Goal: Task Accomplishment & Management: Complete application form

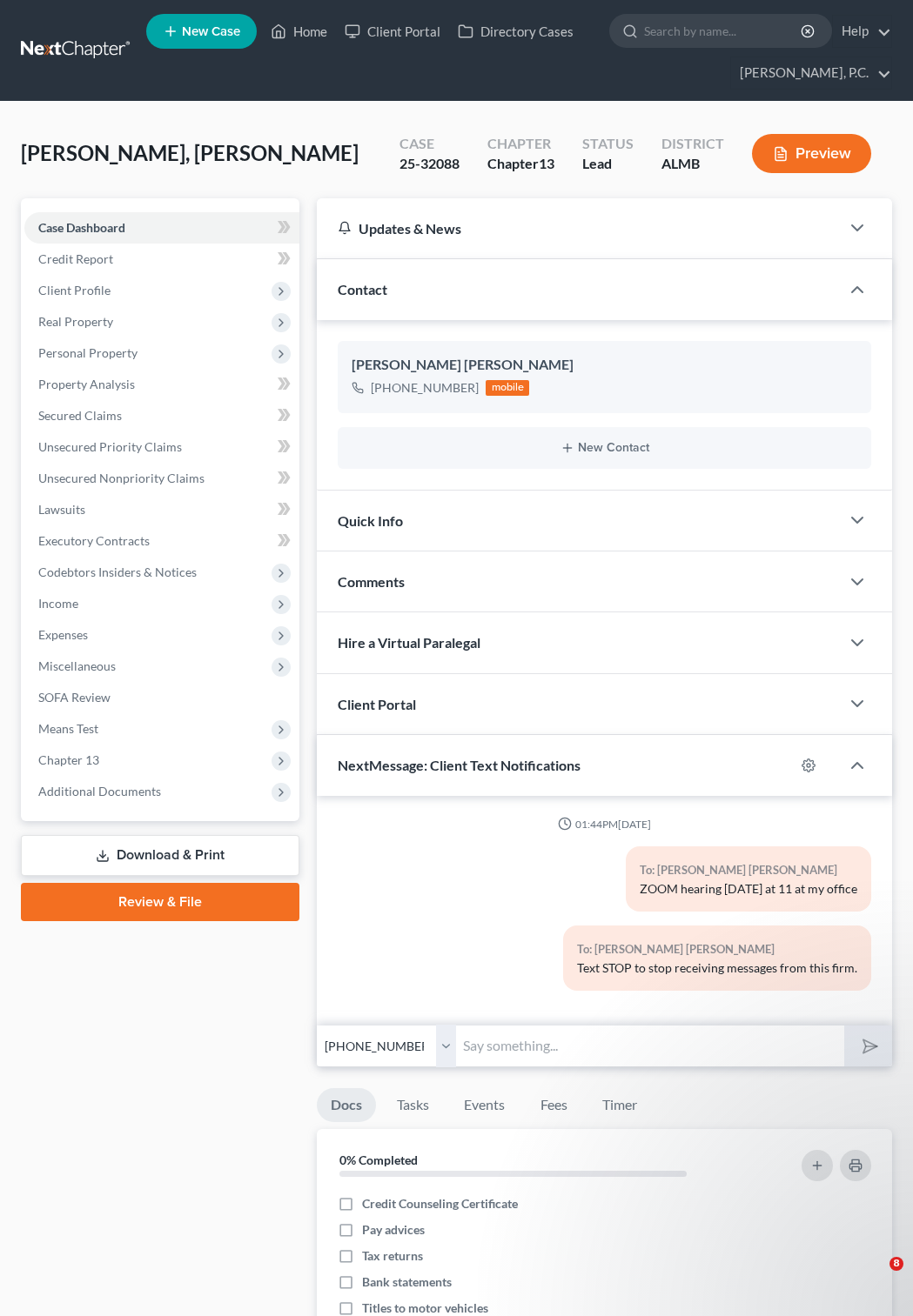
select select "0"
click at [116, 229] on span "Case Dashboard" at bounding box center [82, 228] width 87 height 15
click at [98, 223] on span "Case Dashboard" at bounding box center [82, 228] width 87 height 15
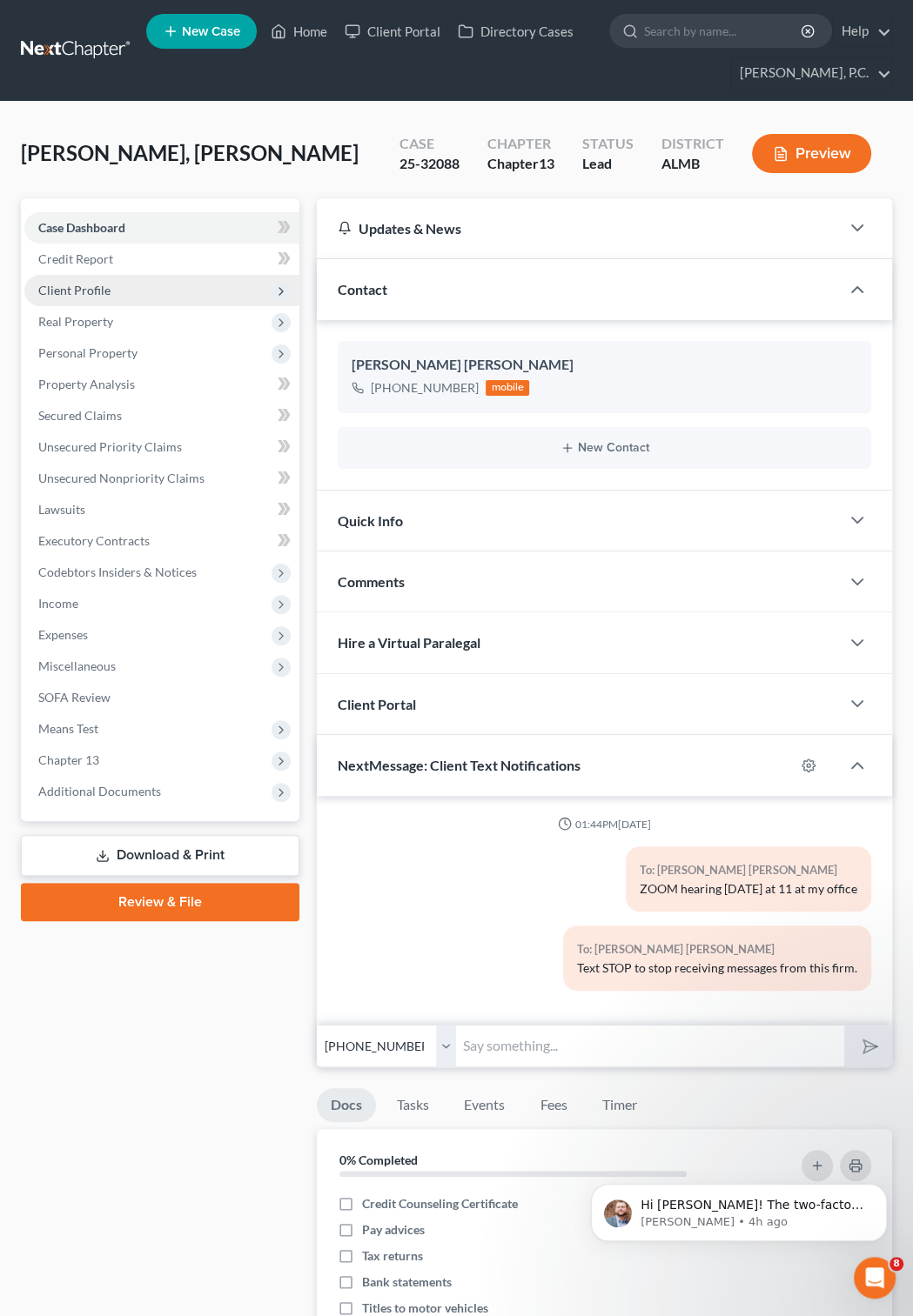
click at [101, 289] on span "Client Profile" at bounding box center [75, 290] width 72 height 15
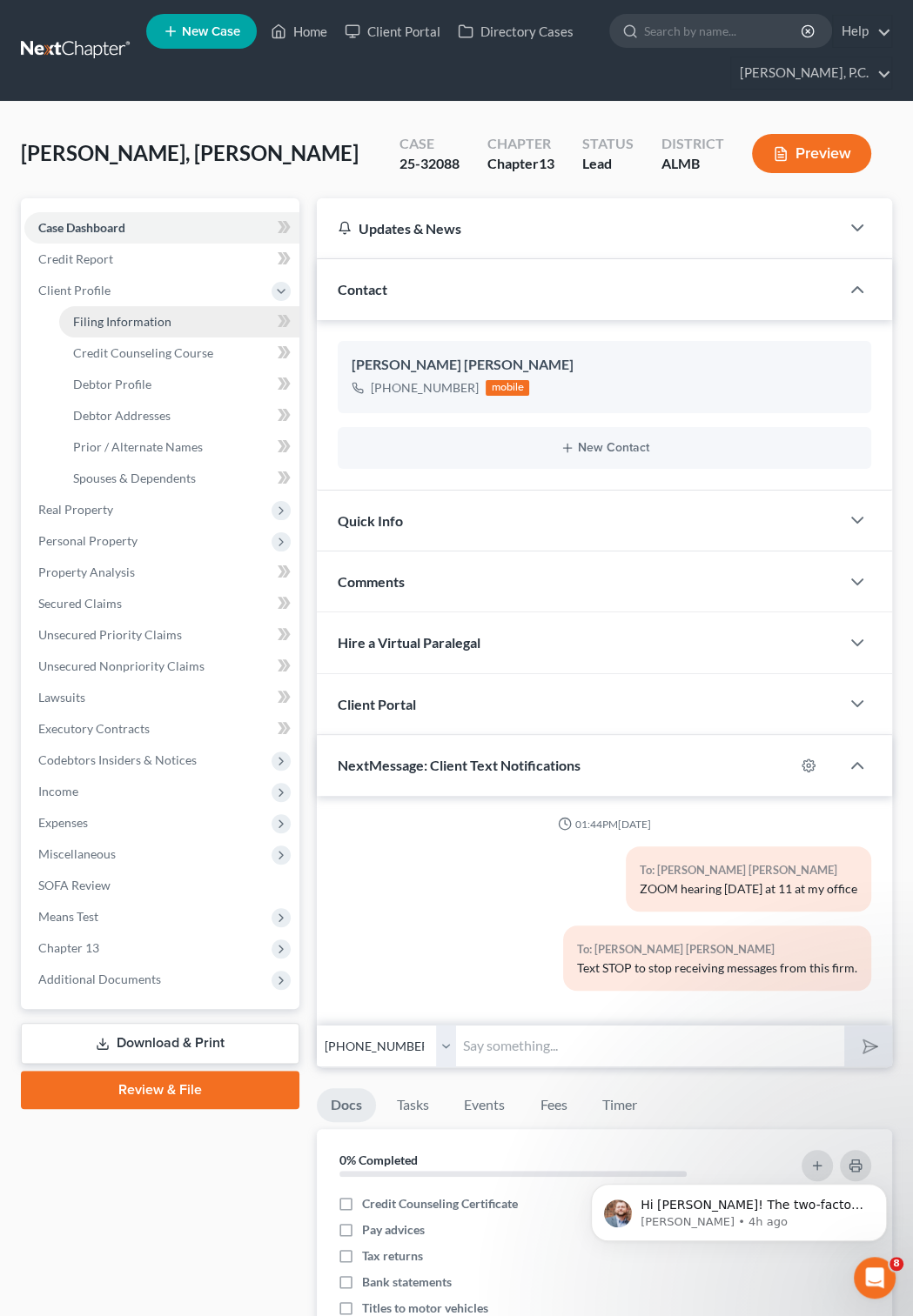
click at [110, 318] on span "Filing Information" at bounding box center [122, 322] width 98 height 15
select select "1"
select select "0"
select select "3"
select select "0"
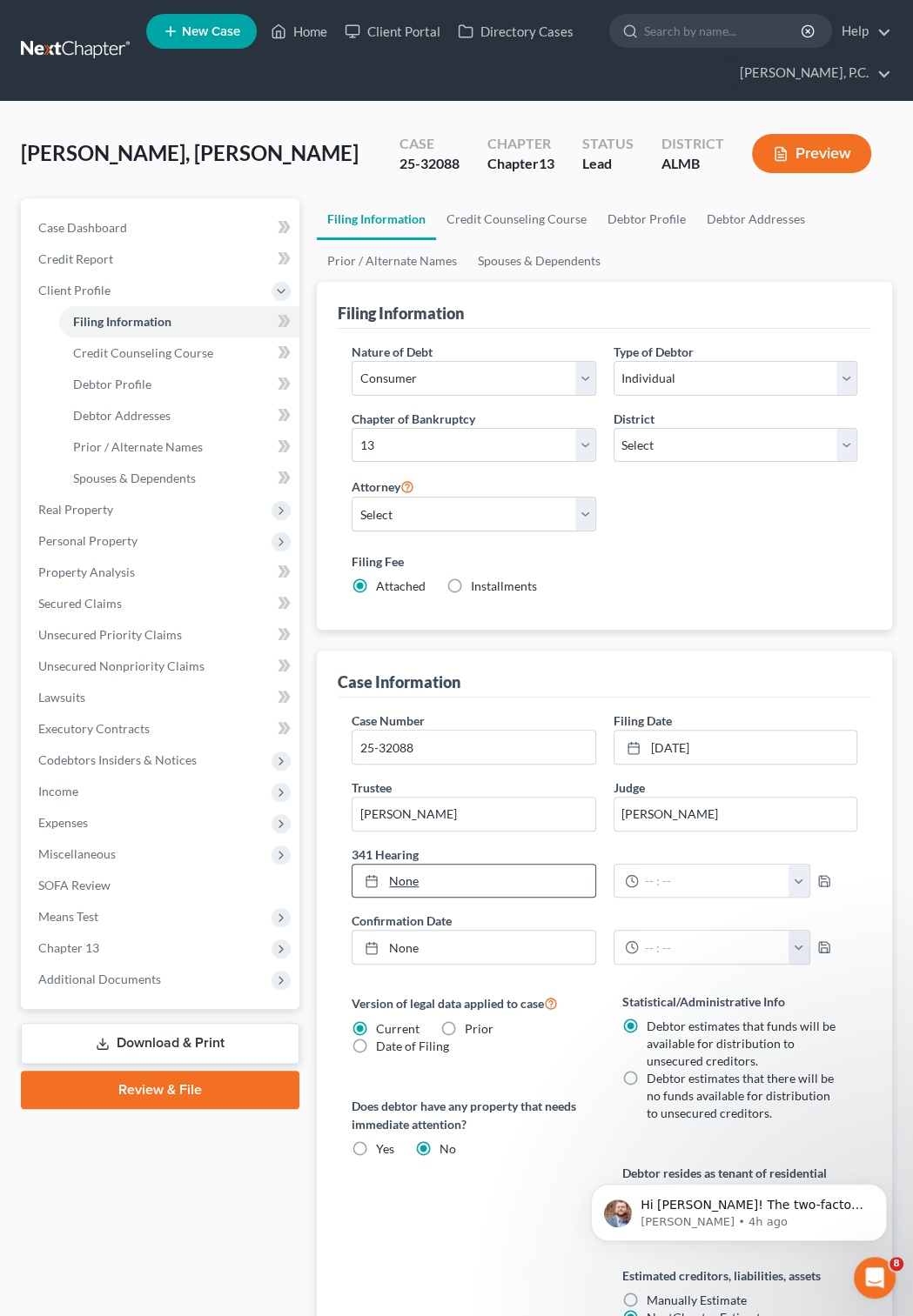
click at [374, 887] on icon at bounding box center [371, 881] width 14 height 14
type input "[DATE]"
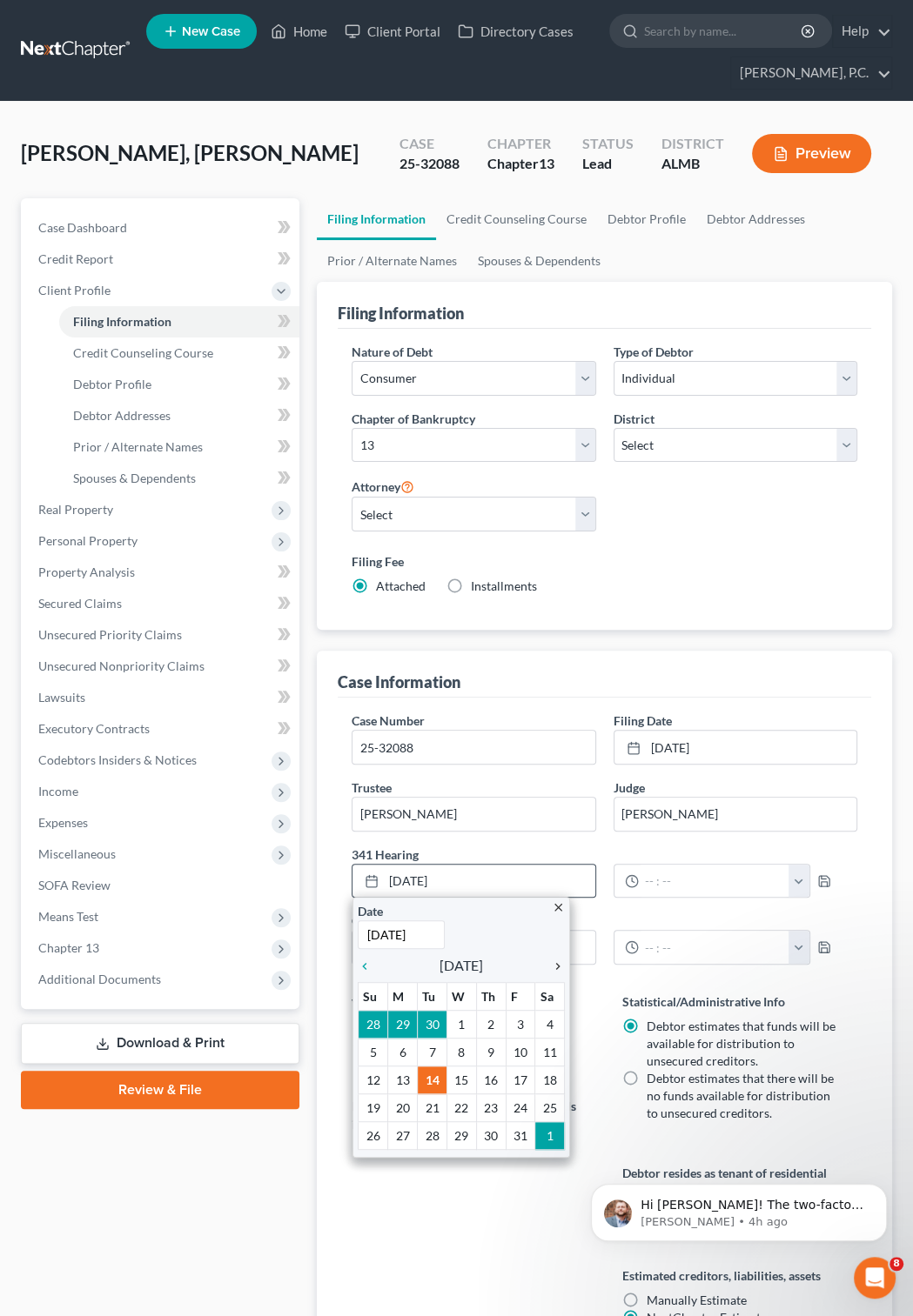
click at [555, 967] on icon "chevron_right" at bounding box center [553, 966] width 23 height 14
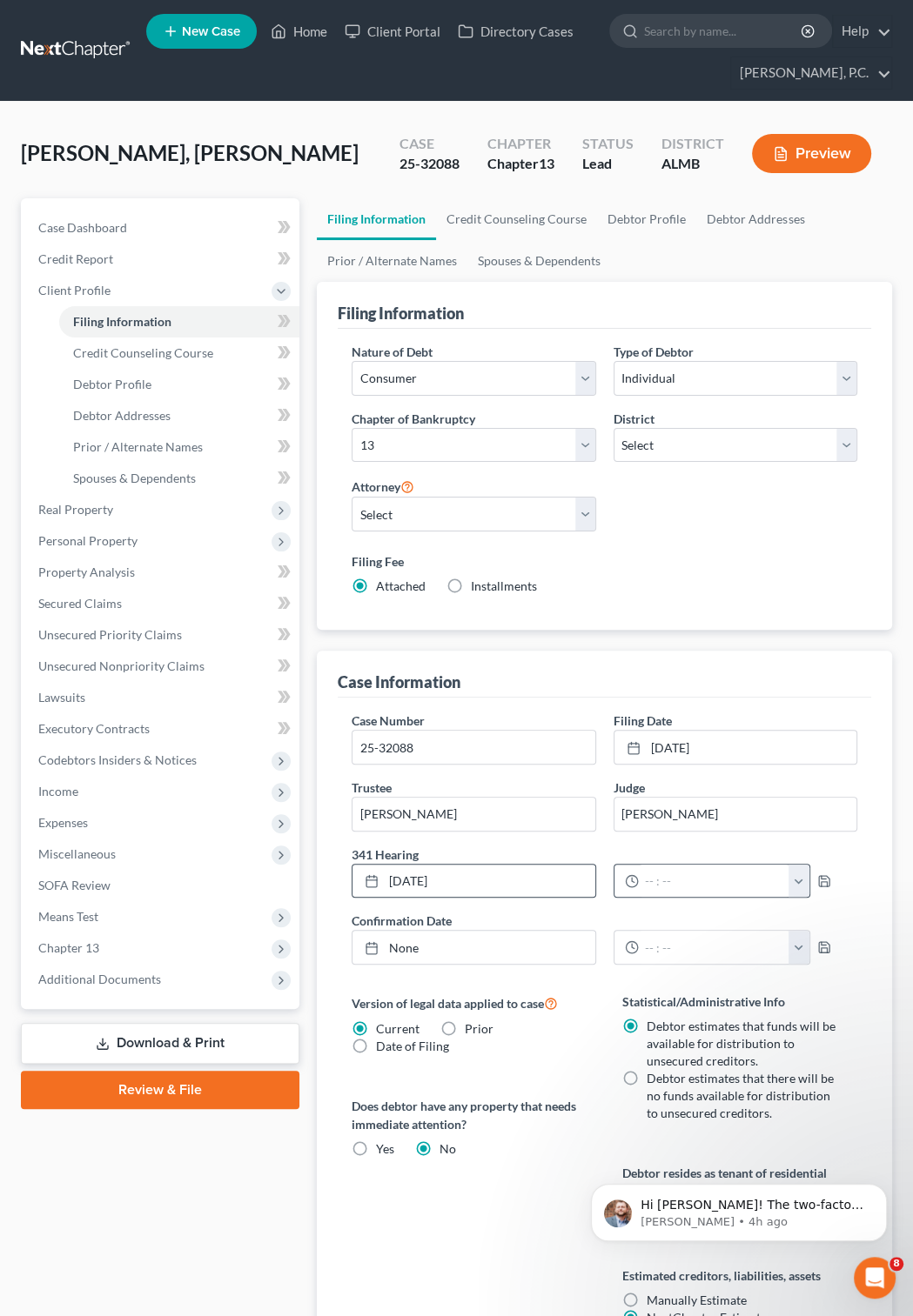
click at [809, 881] on button "button" at bounding box center [799, 881] width 21 height 33
click at [828, 964] on link "2:30pm" at bounding box center [853, 964] width 97 height 29
type input "2:30pm"
click at [414, 949] on link "None" at bounding box center [473, 947] width 242 height 33
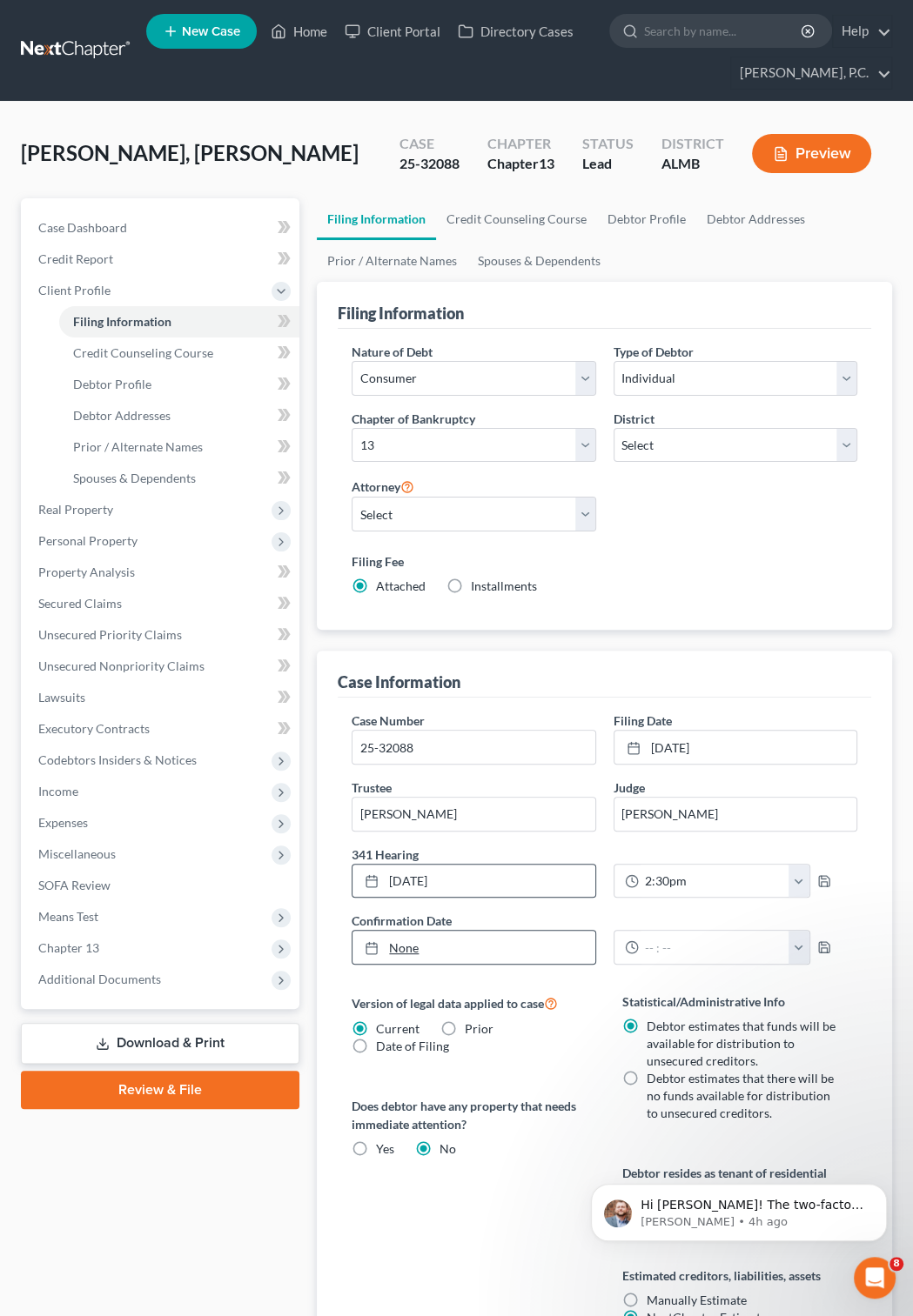
type input "[DATE]"
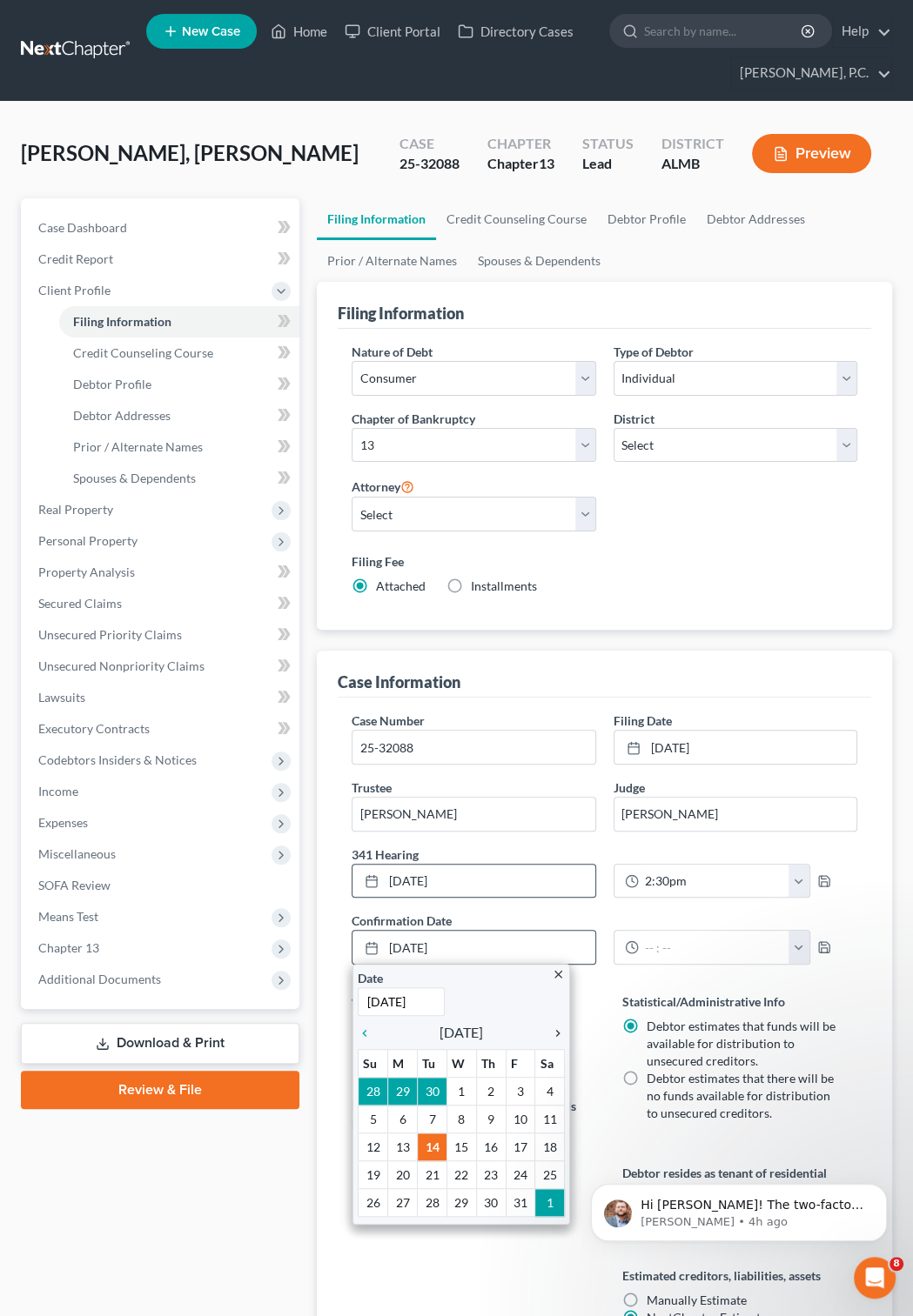
click at [559, 1029] on div "chevron_right" at bounding box center [553, 1033] width 23 height 17
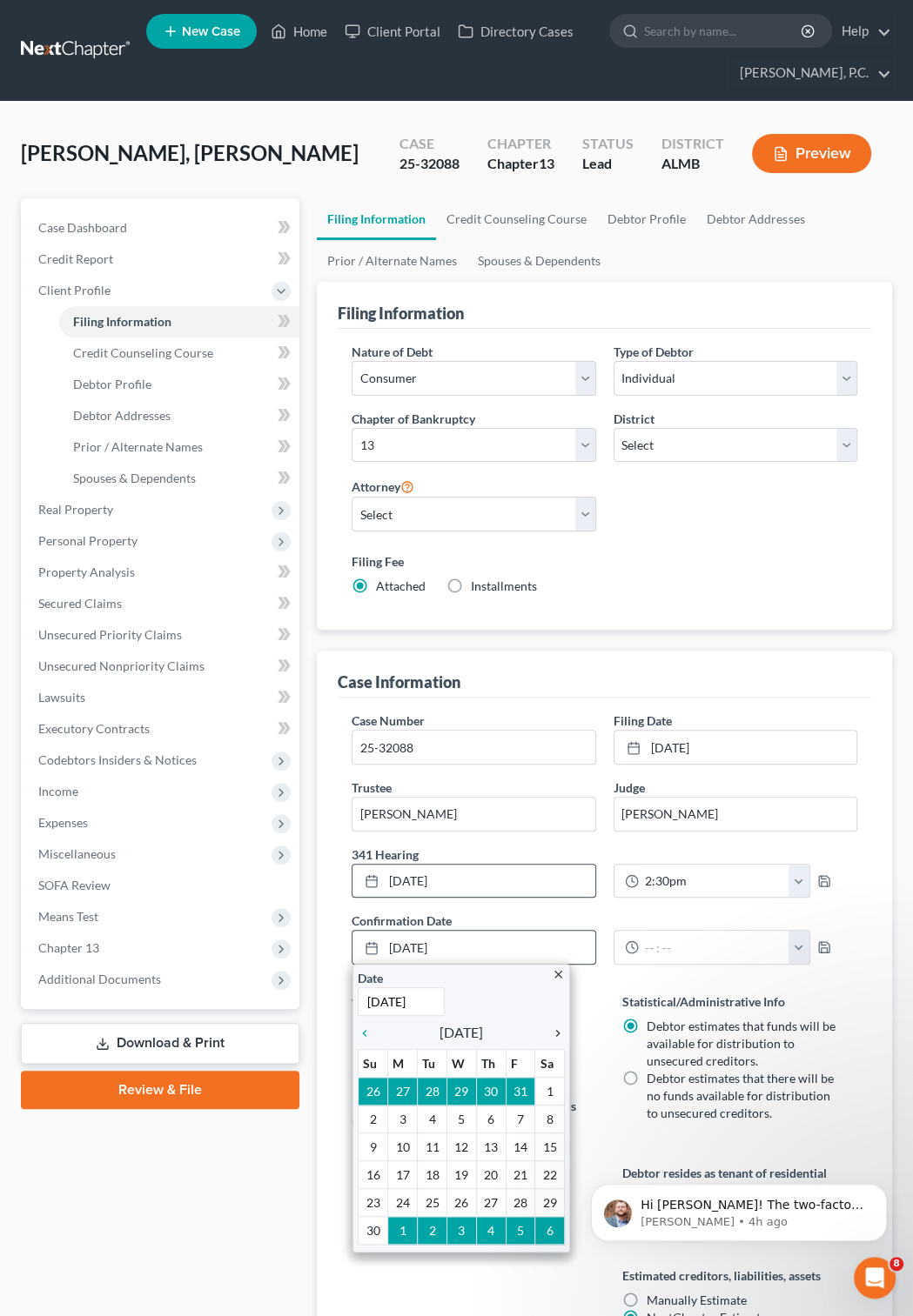
click at [559, 1029] on div "chevron_right" at bounding box center [553, 1033] width 23 height 17
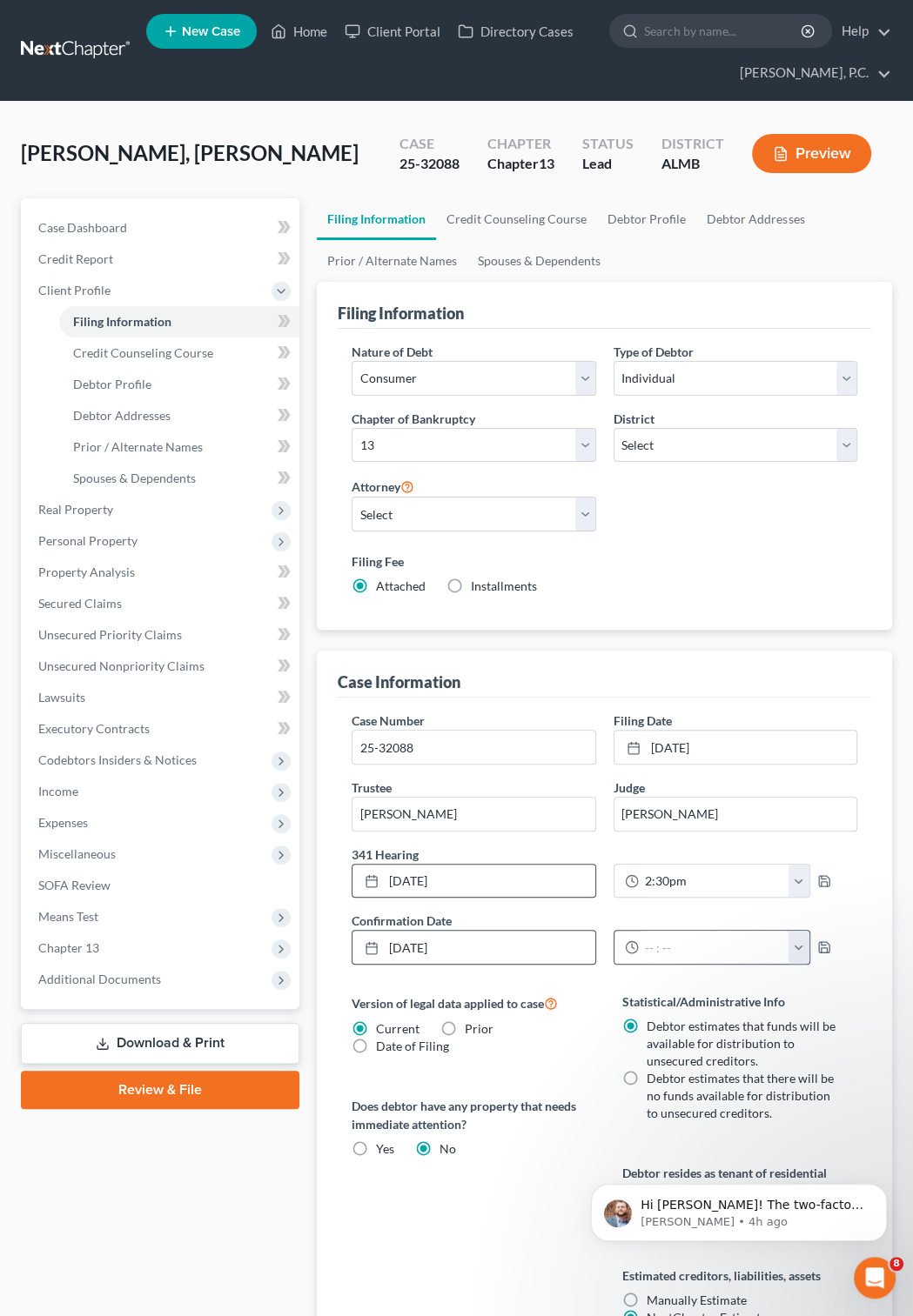
click at [809, 949] on button "button" at bounding box center [799, 947] width 21 height 33
click at [825, 1067] on link "10:00am" at bounding box center [853, 1069] width 97 height 29
type input "10:00am"
click at [831, 879] on icon "button" at bounding box center [823, 881] width 14 height 14
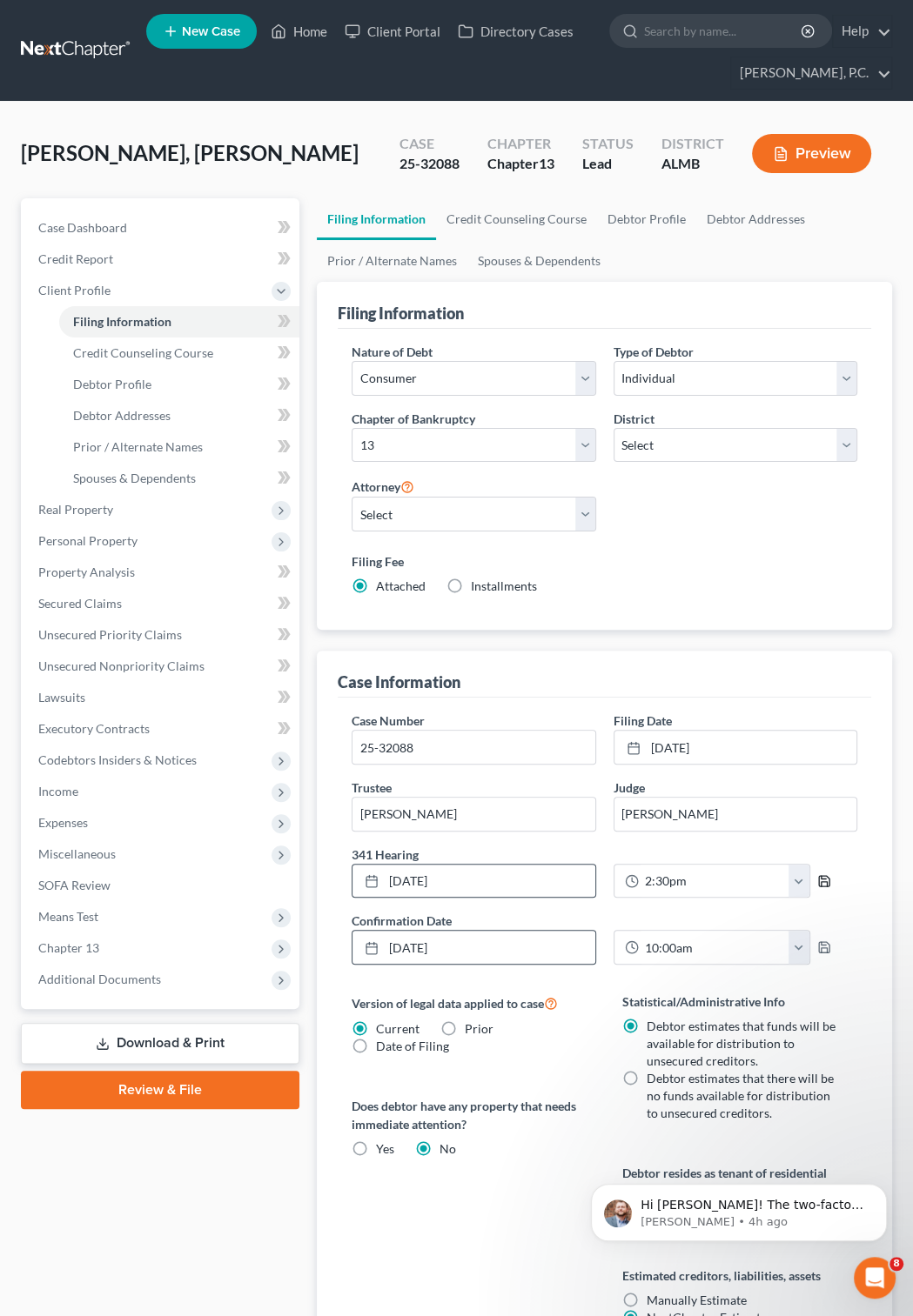
click at [831, 886] on icon "button" at bounding box center [823, 881] width 14 height 14
click at [100, 225] on span "Case Dashboard" at bounding box center [83, 228] width 89 height 15
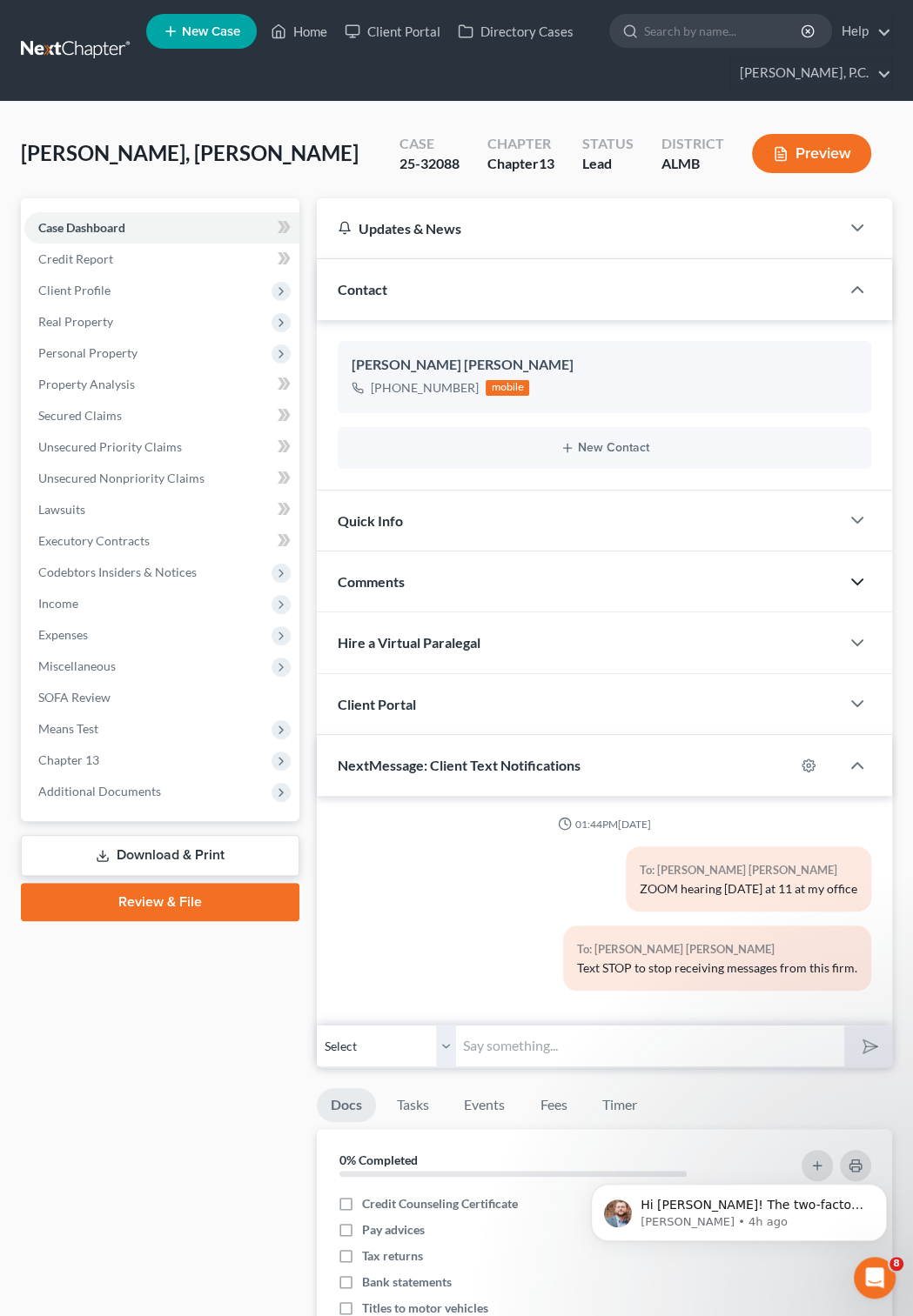
click at [859, 580] on icon "button" at bounding box center [857, 582] width 21 height 21
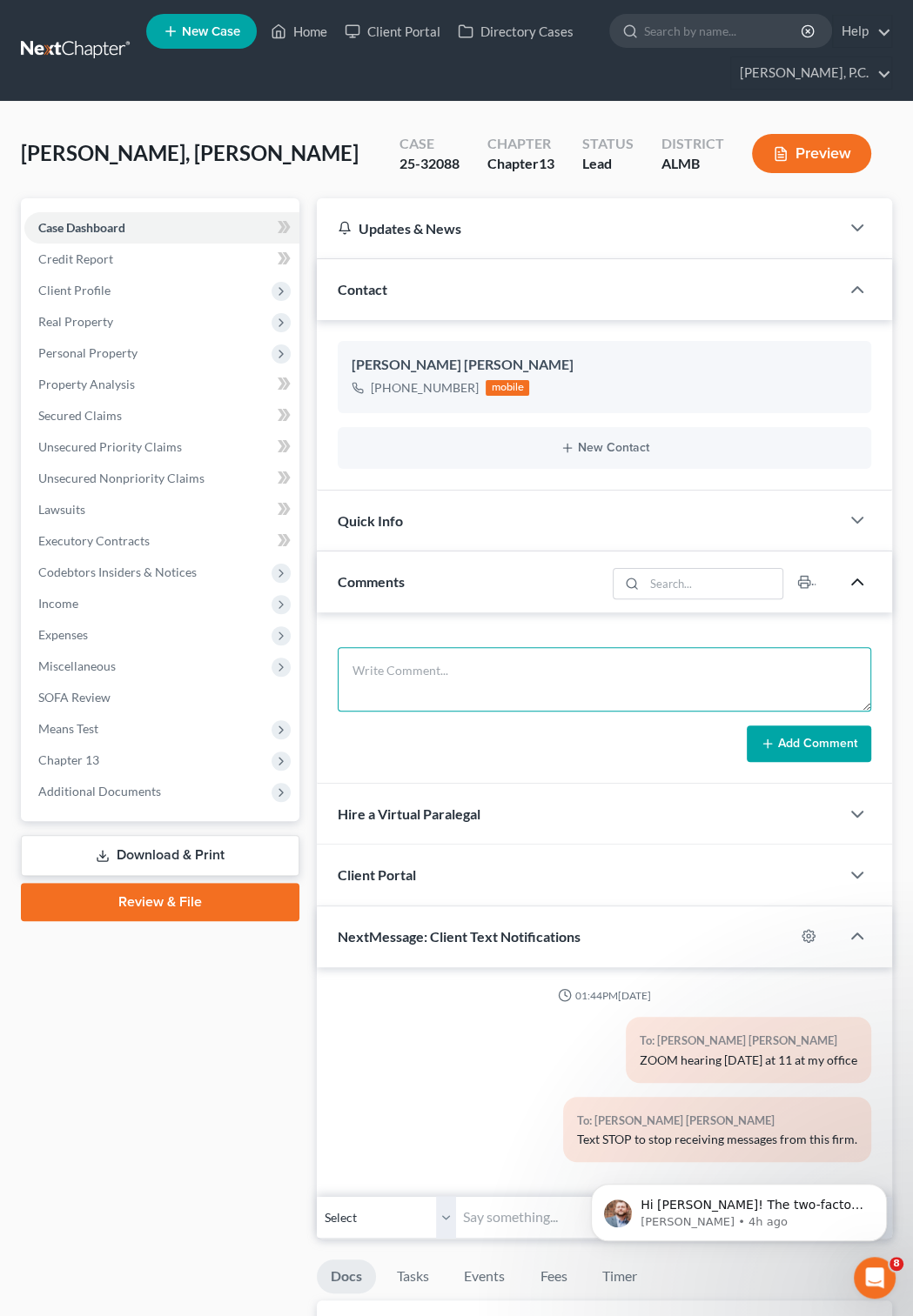
click at [506, 666] on textarea at bounding box center [604, 680] width 533 height 64
type textarea "Debtor overslept - 341 cont to [DATE] 2:30 and conf 12/3 at 10 - send him the Z…"
